Goal: Information Seeking & Learning: Learn about a topic

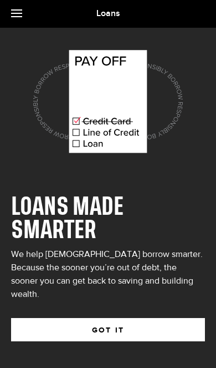
click at [167, 318] on button "GOT IT" at bounding box center [108, 329] width 194 height 23
click at [130, 318] on button "GOT IT" at bounding box center [108, 329] width 194 height 23
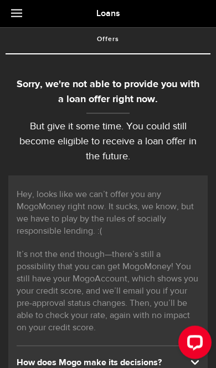
scroll to position [3, 0]
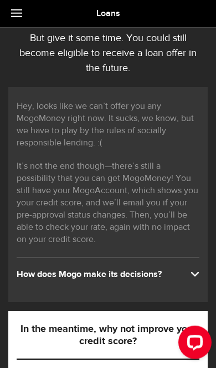
click at [18, 14] on span at bounding box center [16, 13] width 11 height 1
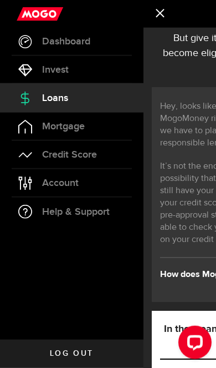
scroll to position [90, 0]
click at [42, 156] on span "Credit Score" at bounding box center [69, 155] width 55 height 10
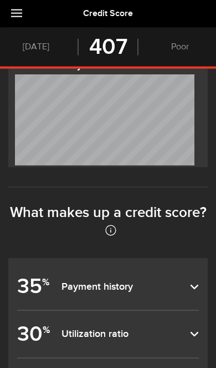
click at [39, 269] on b "35 %" at bounding box center [34, 286] width 34 height 34
click at [0, 0] on input "35 % Payment history" at bounding box center [0, 0] width 0 height 0
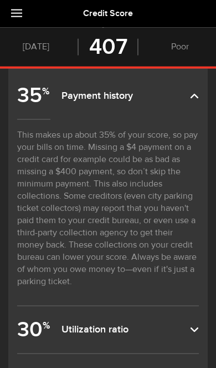
click at [47, 313] on b "30 %" at bounding box center [34, 330] width 34 height 34
click at [0, 0] on input "30 % Utilization ratio" at bounding box center [0, 0] width 0 height 0
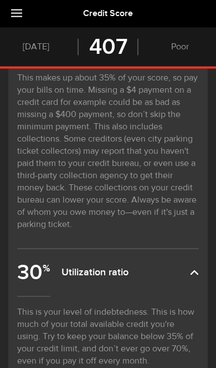
click at [0, 0] on input "15 % Length of credit" at bounding box center [0, 0] width 0 height 0
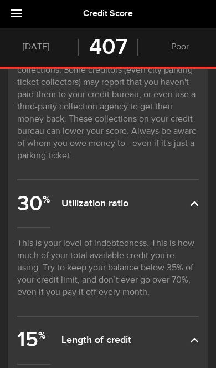
scroll to position [933, 0]
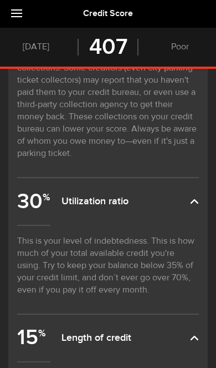
click at [0, 0] on input "10 % Types of credit" at bounding box center [0, 0] width 0 height 0
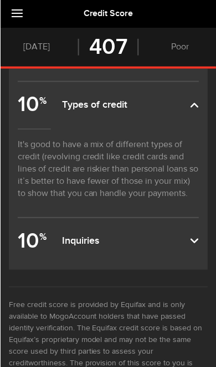
scroll to position [1291, 0]
